Goal: Navigation & Orientation: Find specific page/section

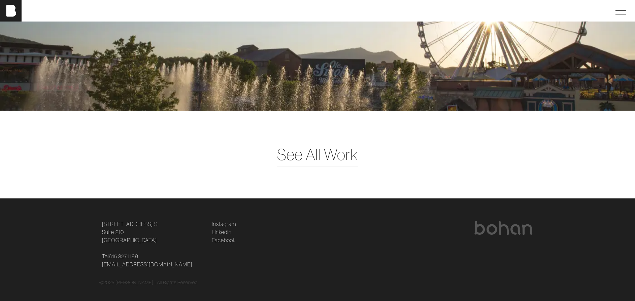
scroll to position [1760, 0]
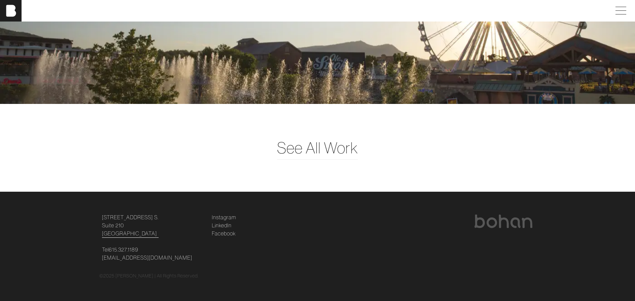
click at [116, 233] on link "[STREET_ADDRESS] [STREET_ADDRESS]" at bounding box center [130, 226] width 57 height 24
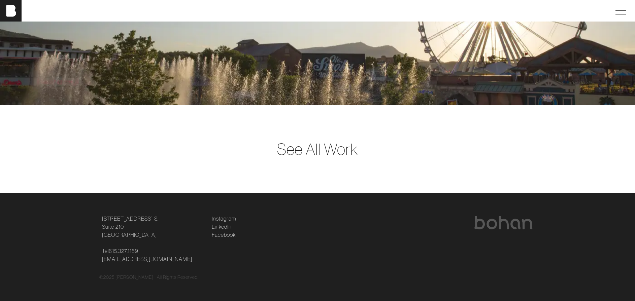
click at [314, 151] on span "See All Work" at bounding box center [317, 149] width 81 height 23
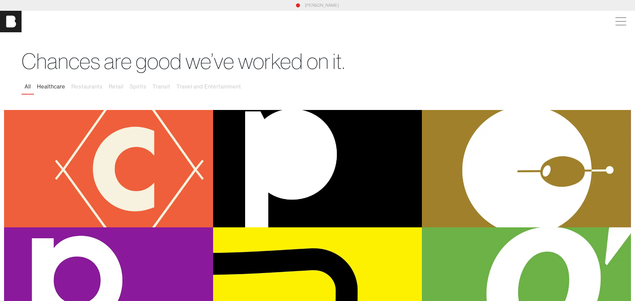
click at [57, 89] on button "Healthcare" at bounding box center [51, 87] width 34 height 14
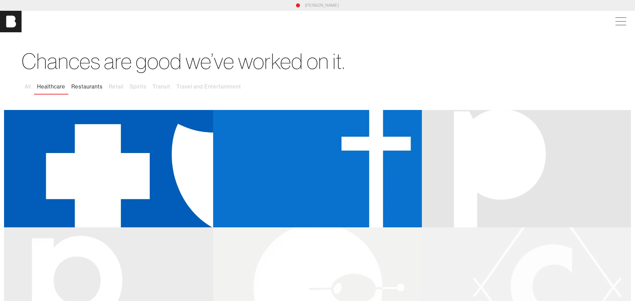
click at [92, 85] on button "Restaurants" at bounding box center [86, 87] width 37 height 14
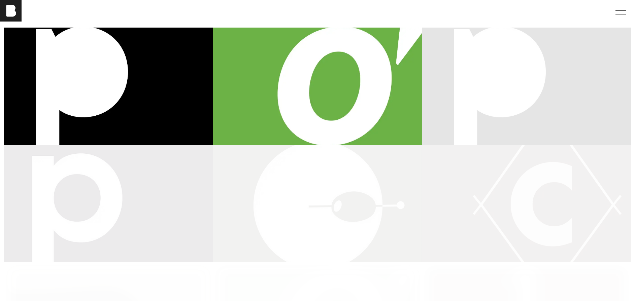
scroll to position [87, 0]
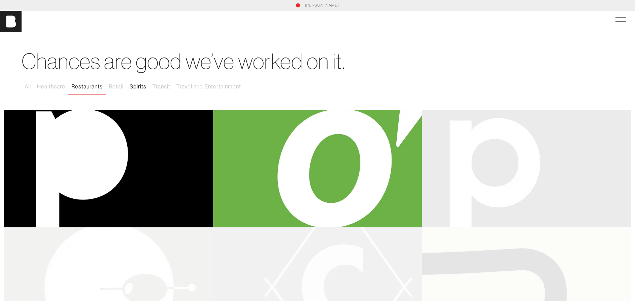
click at [141, 90] on button "Spirits" at bounding box center [138, 87] width 23 height 14
